Goal: Task Accomplishment & Management: Manage account settings

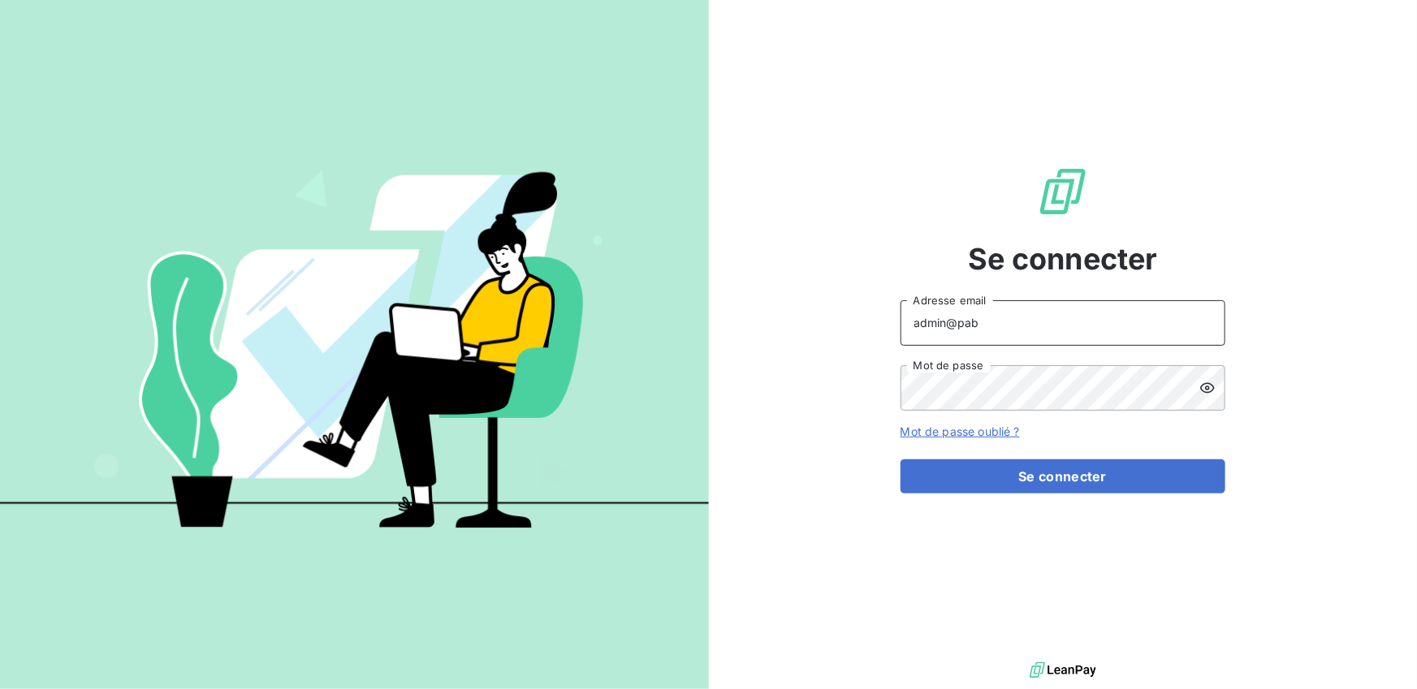
click at [1026, 326] on input "admin@pab" at bounding box center [1062, 322] width 325 height 45
type input "admin@acteo"
click at [900, 460] on button "Se connecter" at bounding box center [1062, 477] width 325 height 34
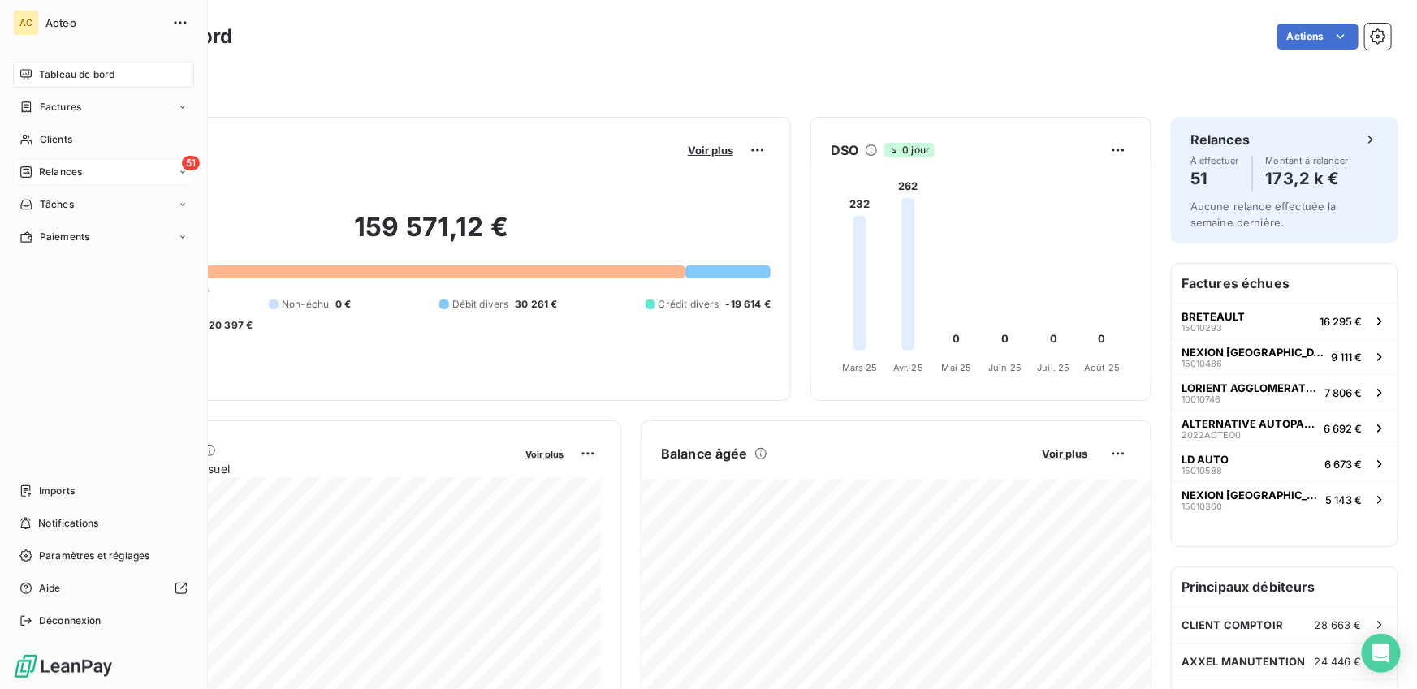
click at [100, 178] on div "51 Relances" at bounding box center [103, 172] width 181 height 26
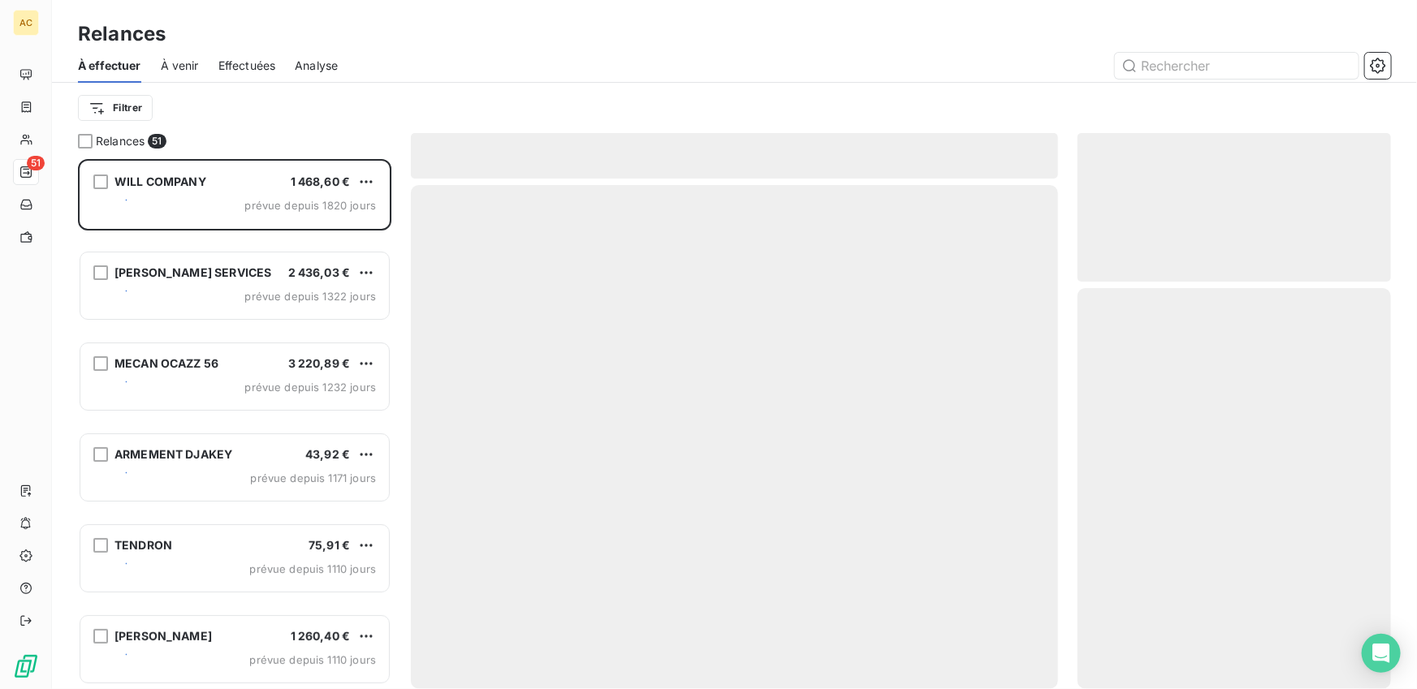
scroll to position [530, 313]
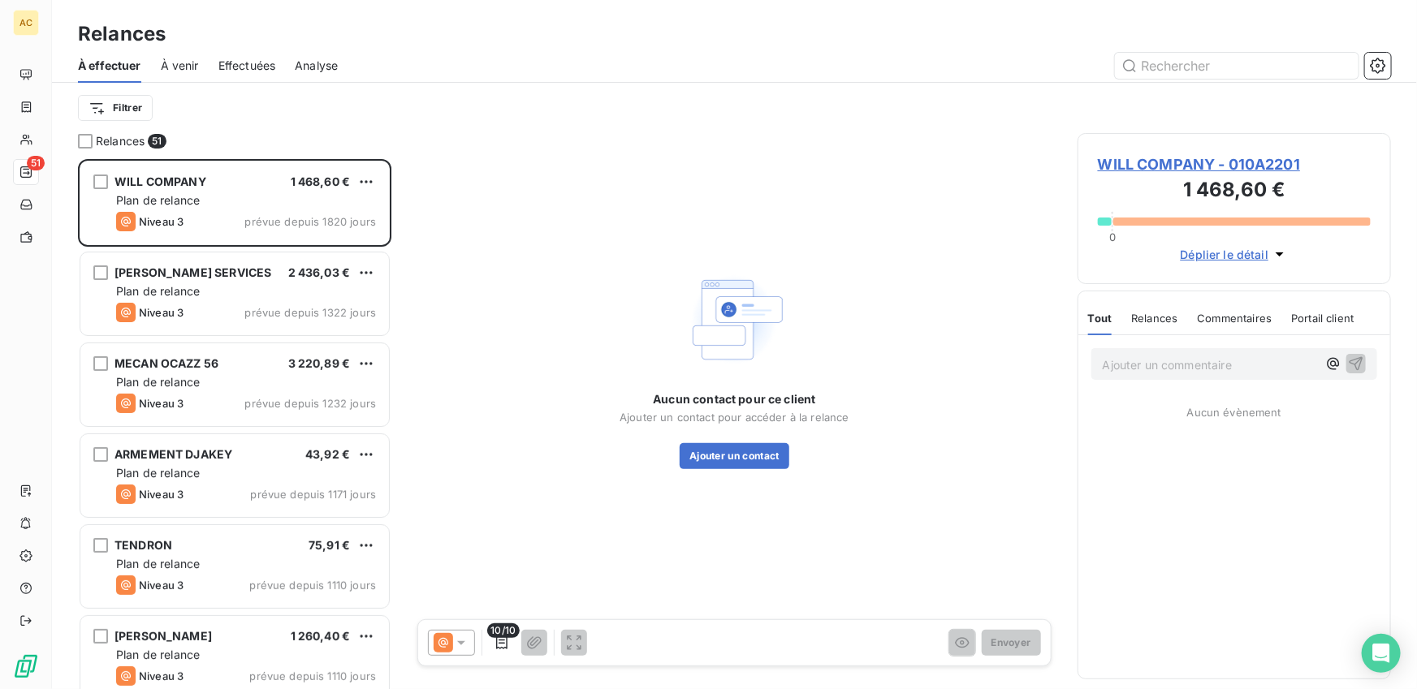
click at [252, 53] on div "Effectuées" at bounding box center [247, 66] width 58 height 34
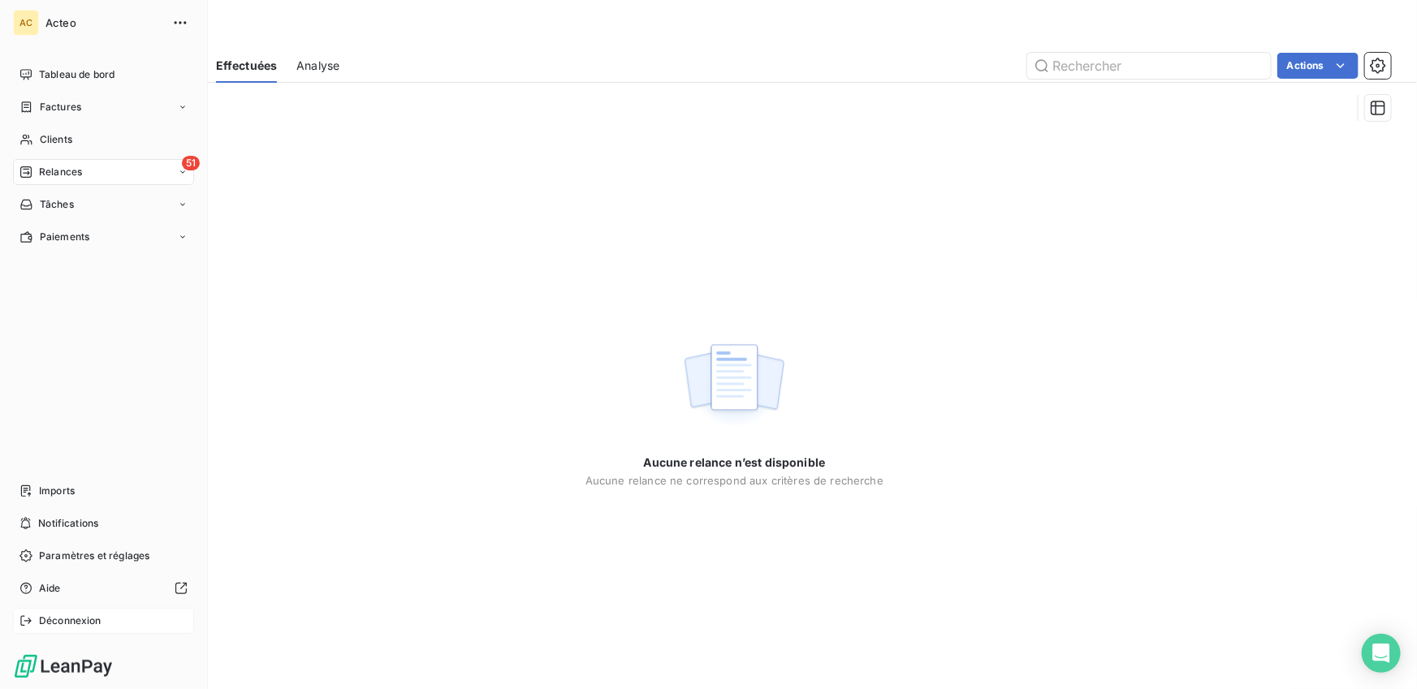
click at [22, 627] on icon at bounding box center [25, 621] width 13 height 13
